Goal: Information Seeking & Learning: Learn about a topic

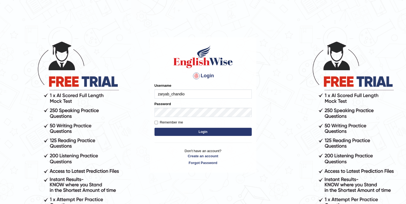
type input "zaryab_chandio"
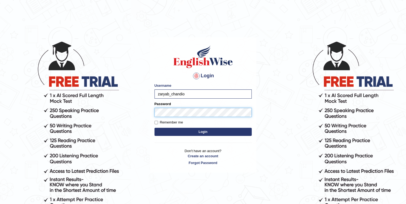
click at [155, 128] on button "Login" at bounding box center [203, 132] width 97 height 8
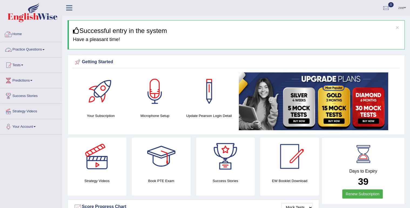
click at [22, 44] on link "Practice Questions" at bounding box center [31, 49] width 62 height 14
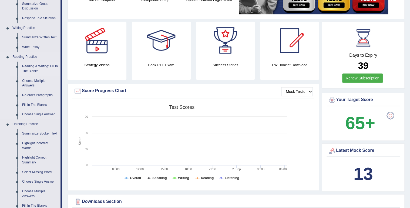
scroll to position [130, 0]
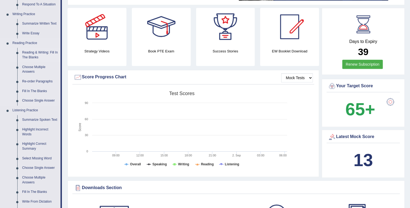
click at [39, 51] on link "Reading & Writing: Fill In The Blanks" at bounding box center [40, 55] width 41 height 14
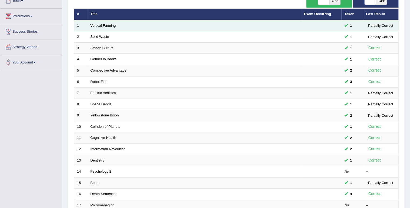
scroll to position [108, 0]
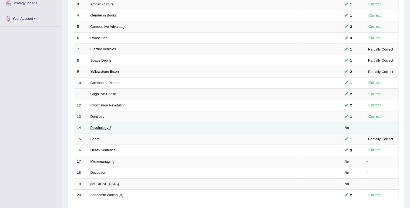
click at [92, 127] on link "Psychology 2" at bounding box center [101, 128] width 21 height 4
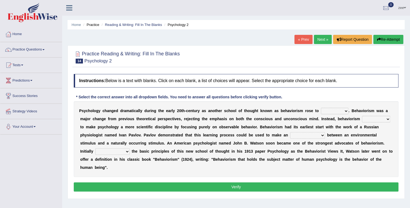
click at [321, 112] on select "dominance temptation challenge temper" at bounding box center [335, 111] width 28 height 6
select select "challenge"
click at [321, 108] on select "dominance temptation challenge temper" at bounding box center [335, 111] width 28 height 6
click at [362, 121] on select "reproached reproved strove rewove" at bounding box center [376, 119] width 28 height 6
select select "reproved"
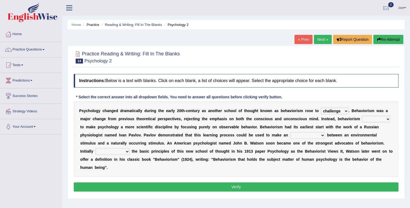
click at [362, 116] on select "reproached reproved strove rewove" at bounding box center [376, 119] width 28 height 6
click at [290, 138] on select "acclimatization association union combination" at bounding box center [307, 135] width 35 height 6
select select "association"
click at [290, 132] on select "acclimatization association union combination" at bounding box center [307, 135] width 35 height 6
click at [132, 149] on b at bounding box center [131, 151] width 2 height 4
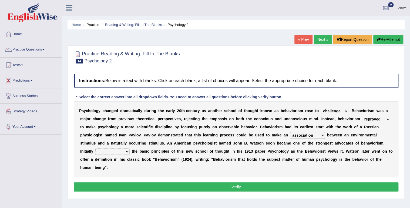
click at [130, 148] on select "questioning foreshortening unburdening outlining" at bounding box center [112, 151] width 34 height 6
click at [333, 182] on button "Verify" at bounding box center [236, 186] width 325 height 9
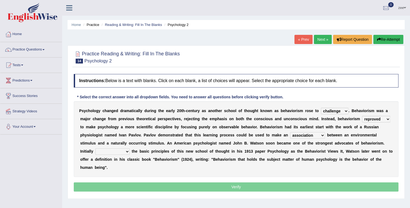
drag, startPoint x: 339, startPoint y: 142, endPoint x: 339, endPoint y: 146, distance: 3.5
click at [130, 148] on select "questioning foreshortening unburdening outlining" at bounding box center [112, 151] width 34 height 6
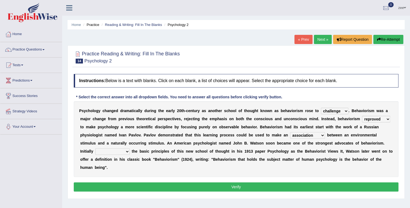
select select "outlining"
click at [130, 148] on select "questioning foreshortening unburdening outlining" at bounding box center [112, 151] width 34 height 6
click at [320, 182] on button "Verify" at bounding box center [236, 186] width 325 height 9
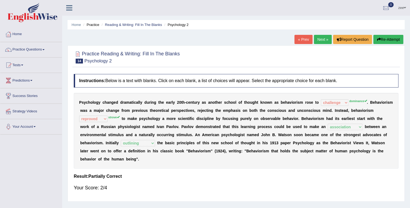
click at [393, 40] on button "Re-Attempt" at bounding box center [389, 39] width 30 height 9
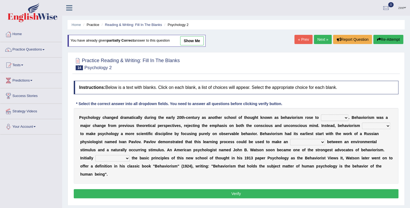
click at [321, 119] on select "dominance temptation challenge temper" at bounding box center [335, 118] width 28 height 6
click at [334, 112] on div "P s y c h o l o g y c h a n g e d d r a m a t i c a l l y d u r i n g t h e e a…" at bounding box center [236, 146] width 325 height 76
click at [331, 115] on select "dominance temptation challenge temper" at bounding box center [335, 118] width 28 height 6
click at [321, 115] on select "dominance temptation challenge temper" at bounding box center [335, 118] width 28 height 6
click at [357, 124] on b "m" at bounding box center [358, 126] width 3 height 4
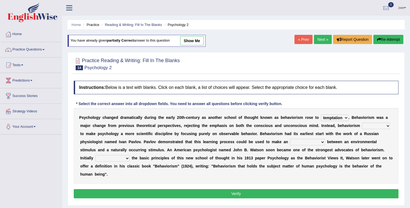
click at [328, 119] on select "dominance temptation challenge temper" at bounding box center [335, 118] width 28 height 6
select select "dominance"
click at [321, 115] on select "dominance temptation challenge temper" at bounding box center [335, 118] width 28 height 6
click at [347, 121] on div "P s y c h o l o g y c h a n g e d d r a m a t i c a l l y d u r i n g t h e e a…" at bounding box center [236, 146] width 325 height 76
click at [362, 128] on select "reproached reproved strove rewove" at bounding box center [376, 126] width 28 height 6
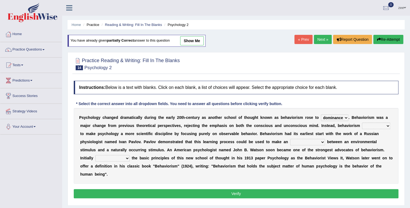
click at [362, 123] on select "reproached reproved strove rewove" at bounding box center [376, 126] width 28 height 6
click at [362, 128] on select "reproached reproved strove rewove" at bounding box center [376, 126] width 28 height 6
click at [362, 123] on select "reproached reproved strove rewove" at bounding box center [376, 126] width 28 height 6
click at [362, 128] on select "reproached reproved strove rewove" at bounding box center [376, 126] width 28 height 6
select select "strove"
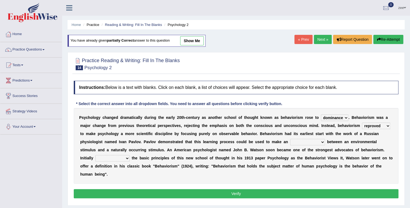
click at [362, 123] on select "reproached reproved strove rewove" at bounding box center [376, 126] width 28 height 6
click at [290, 142] on select "acclimatization association union combination" at bounding box center [307, 142] width 35 height 6
select select "association"
click at [290, 139] on select "acclimatization association union combination" at bounding box center [307, 142] width 35 height 6
drag, startPoint x: 325, startPoint y: 146, endPoint x: 326, endPoint y: 150, distance: 4.5
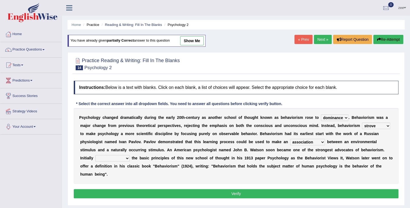
click at [326, 150] on div "P s y c h o l o g y c h a n g e d d r a m a t i c a l l y d u r i n g t h e e a…" at bounding box center [236, 146] width 325 height 76
click at [130, 155] on select "questioning foreshortening unburdening outlining" at bounding box center [112, 158] width 34 height 6
select select "outlining"
click at [130, 155] on select "questioning foreshortening unburdening outlining" at bounding box center [112, 158] width 34 height 6
click at [290, 140] on select "acclimatization association union combination" at bounding box center [307, 142] width 35 height 6
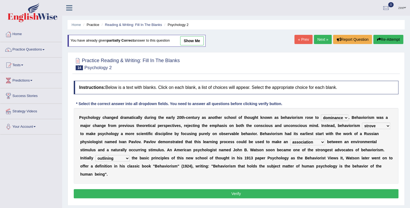
click at [290, 140] on select "acclimatization association union combination" at bounding box center [307, 142] width 35 height 6
click at [246, 189] on button "Verify" at bounding box center [236, 193] width 325 height 9
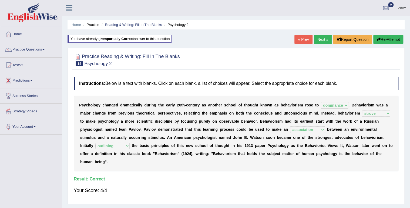
click at [328, 35] on link "Next »" at bounding box center [323, 39] width 18 height 9
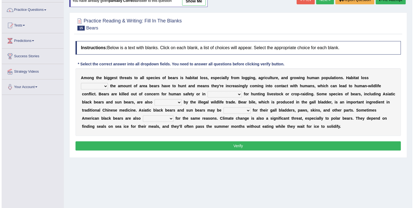
scroll to position [43, 0]
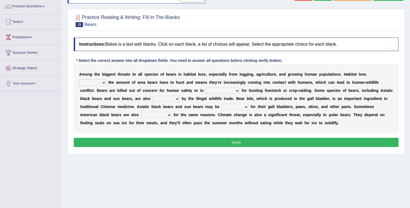
click at [106, 79] on select "increases reduces complies interacts" at bounding box center [92, 82] width 27 height 6
select select "increases"
click at [106, 79] on select "increases reduces complies interacts" at bounding box center [92, 82] width 27 height 6
click at [206, 93] on select "coalition retaliation appreciation disinformation" at bounding box center [223, 91] width 34 height 6
select select "appreciation"
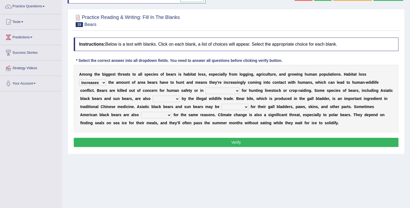
click at [206, 88] on select "coalition retaliation appreciation disinformation" at bounding box center [223, 91] width 34 height 6
click at [153, 99] on select "protected prohibited fattened threatened" at bounding box center [166, 99] width 27 height 6
select select "prohibited"
click at [153, 96] on select "protected prohibited fattened threatened" at bounding box center [166, 99] width 27 height 6
click at [153, 100] on select "protected prohibited fattened threatened" at bounding box center [166, 99] width 27 height 6
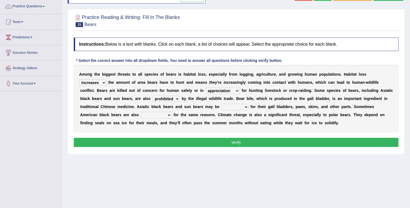
click at [153, 100] on select "protected prohibited fattened threatened" at bounding box center [166, 99] width 27 height 6
click at [222, 107] on select "poached squelched coached blenched" at bounding box center [235, 107] width 27 height 6
select select "poached"
click at [222, 104] on select "poached squelched coached blenched" at bounding box center [235, 107] width 27 height 6
click at [222, 107] on select "poached squelched coached blenched" at bounding box center [235, 107] width 27 height 6
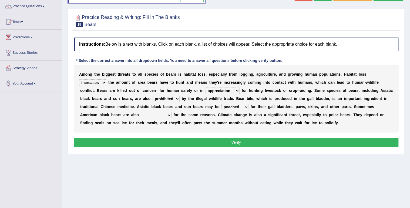
click at [222, 104] on select "poached squelched coached blenched" at bounding box center [235, 107] width 27 height 6
click at [172, 112] on select "begot foreseen encountered targeted" at bounding box center [156, 115] width 31 height 6
select select "encountered"
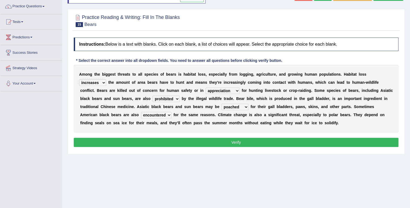
click at [172, 112] on select "begot foreseen encountered targeted" at bounding box center [156, 115] width 31 height 6
click at [344, 138] on button "Verify" at bounding box center [236, 142] width 325 height 9
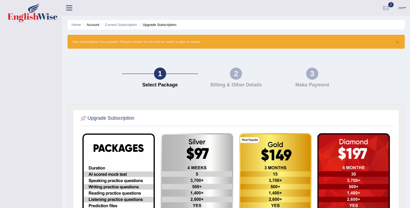
click at [409, 10] on link "zee" at bounding box center [402, 7] width 16 height 14
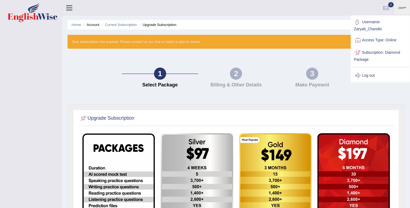
click at [378, 76] on link "Log out" at bounding box center [380, 75] width 58 height 12
